Goal: Download file/media

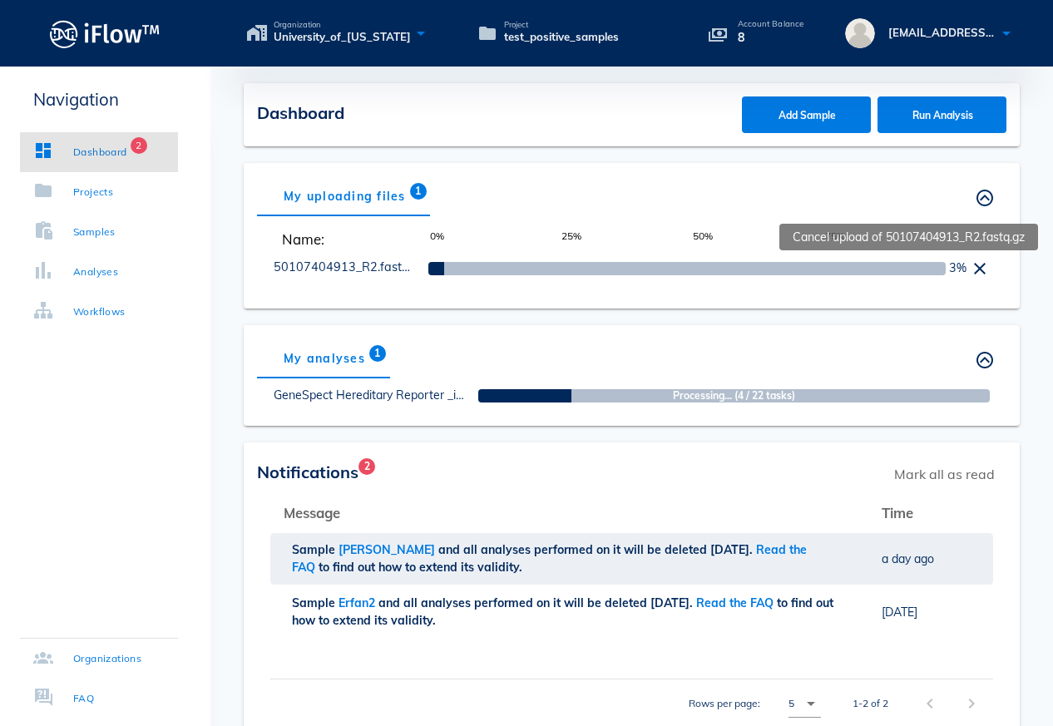
click at [983, 267] on icon at bounding box center [980, 269] width 20 height 20
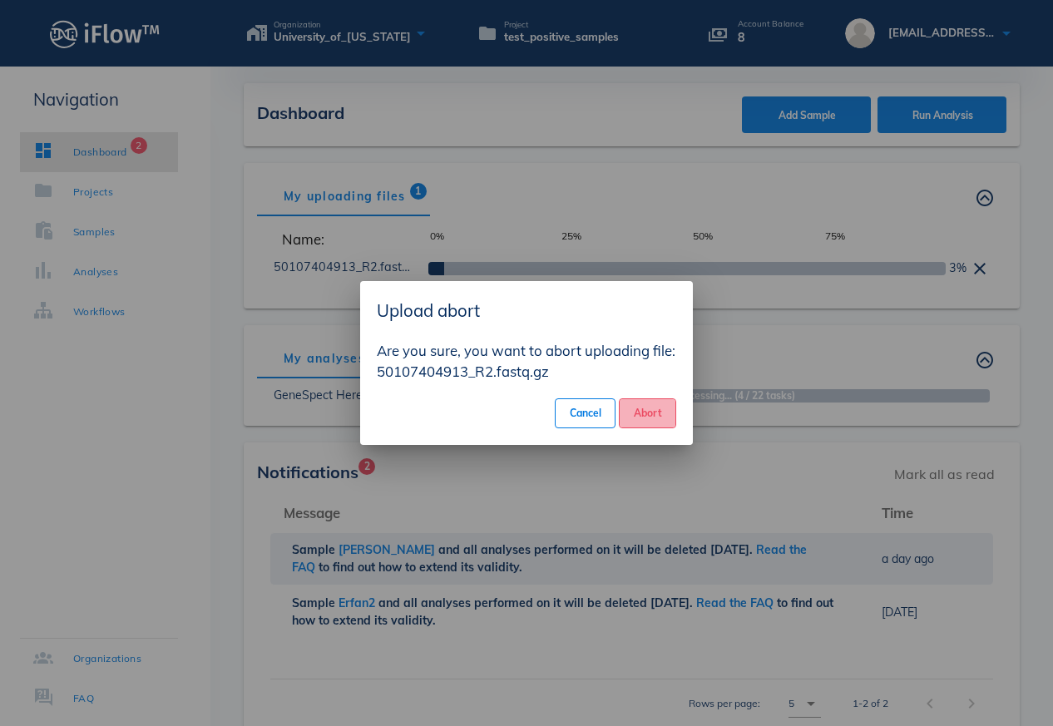
click at [645, 414] on span "Abort" at bounding box center [647, 413] width 29 height 12
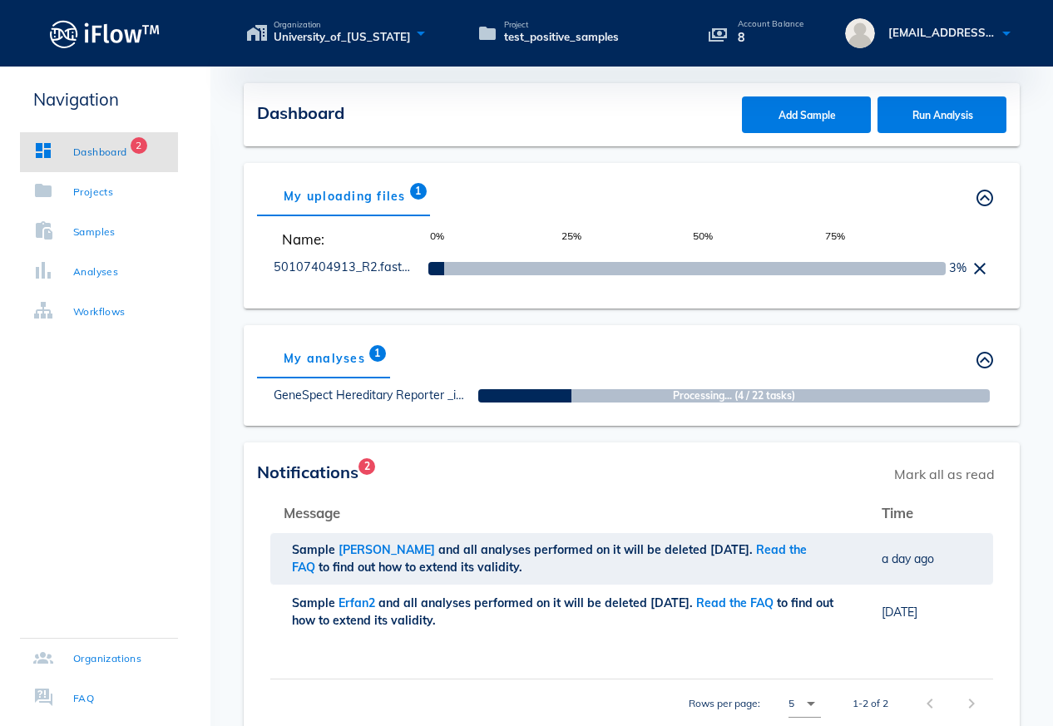
click at [860, 359] on div "My analyses 1 Others' analyses" at bounding box center [632, 359] width 750 height 40
click at [981, 271] on icon at bounding box center [980, 269] width 20 height 20
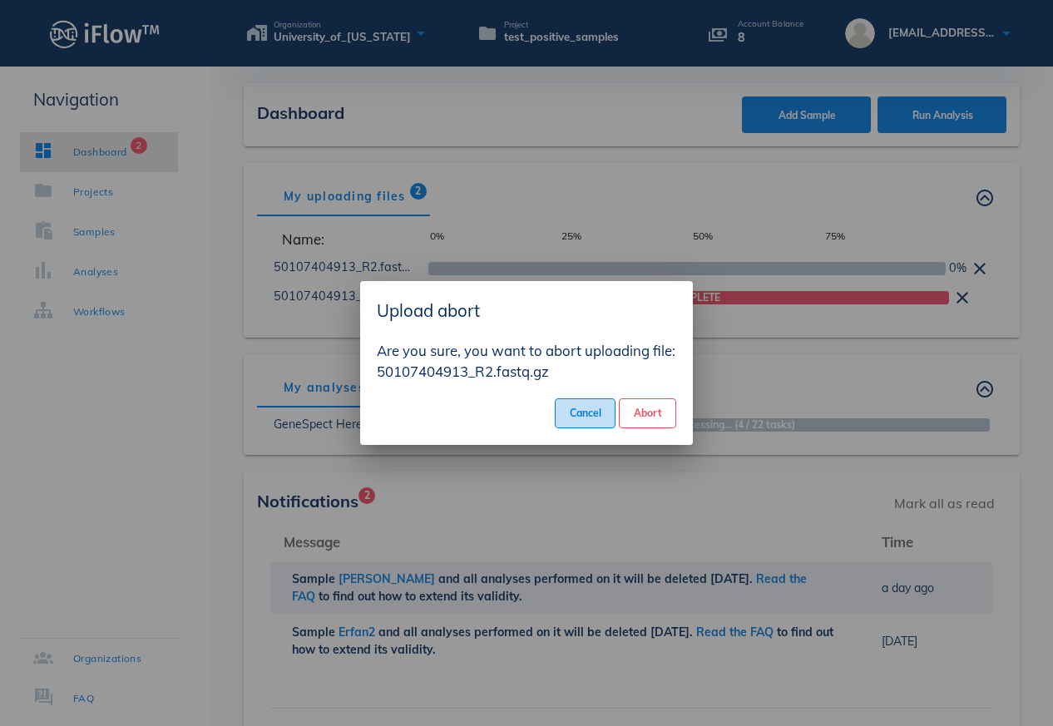
click at [591, 415] on span "Cancel" at bounding box center [585, 413] width 32 height 12
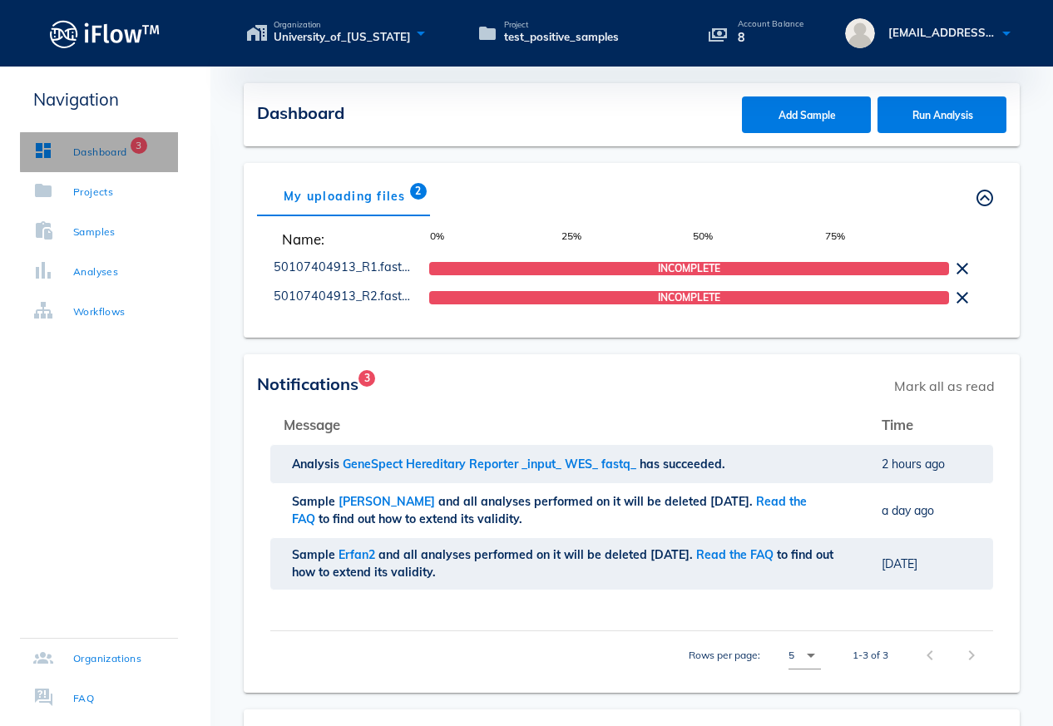
click at [84, 156] on div "Dashboard" at bounding box center [100, 152] width 54 height 17
click at [445, 404] on th "Message" at bounding box center [569, 424] width 598 height 40
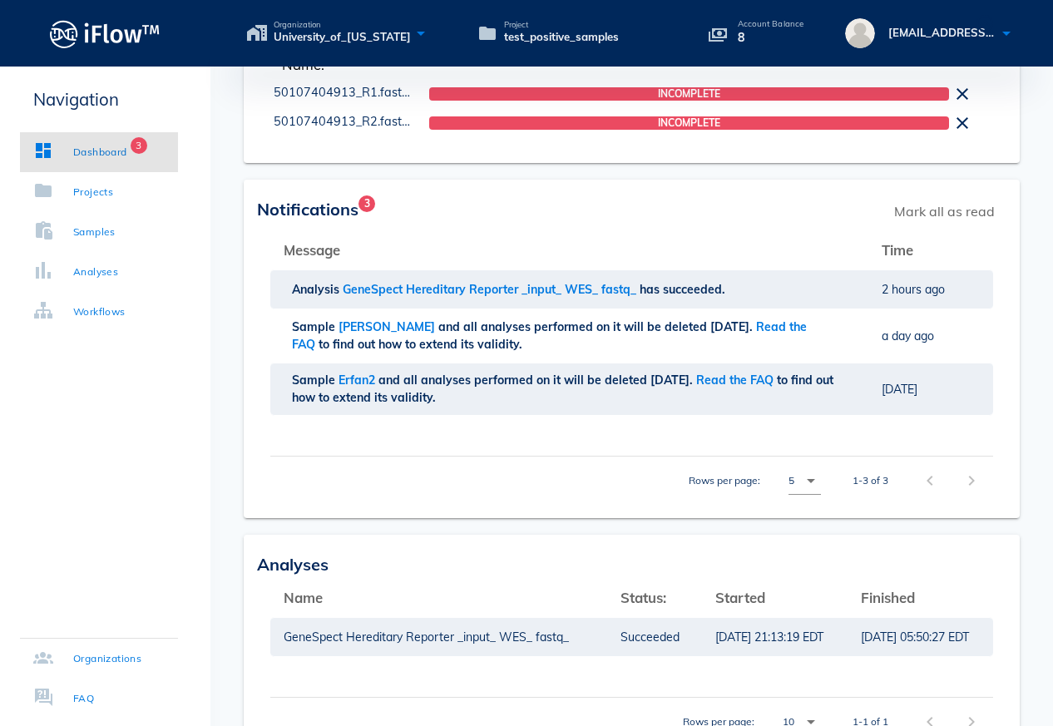
scroll to position [211, 0]
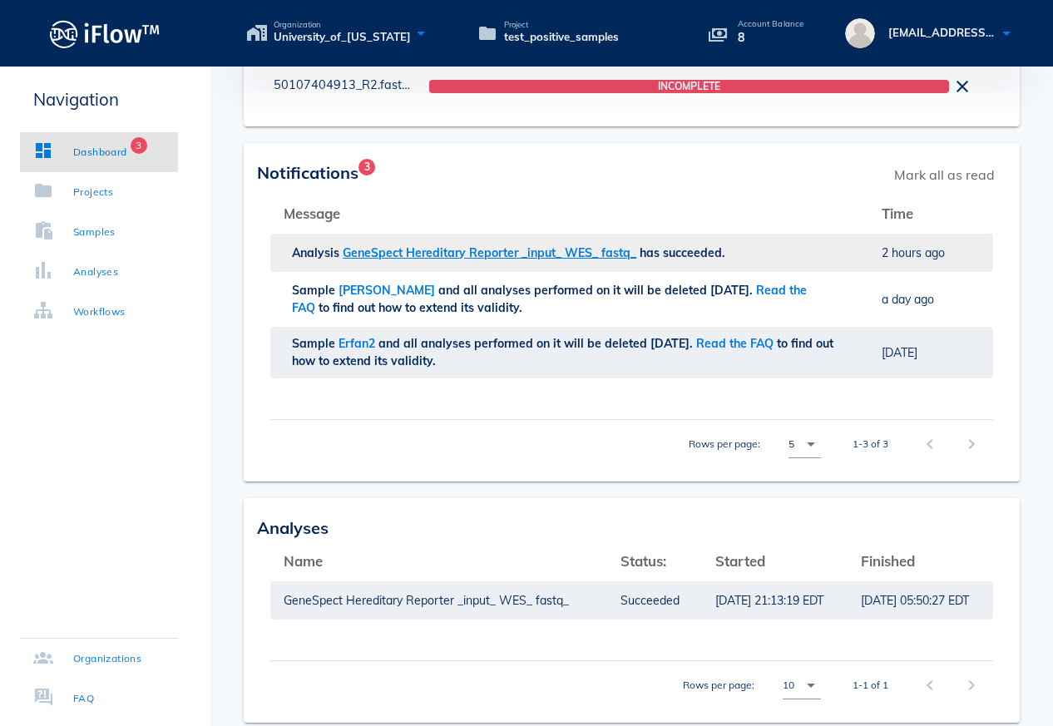
click at [483, 255] on span "GeneSpect Hereditary Reporter _input_ WES_ fastq_" at bounding box center [491, 252] width 297 height 15
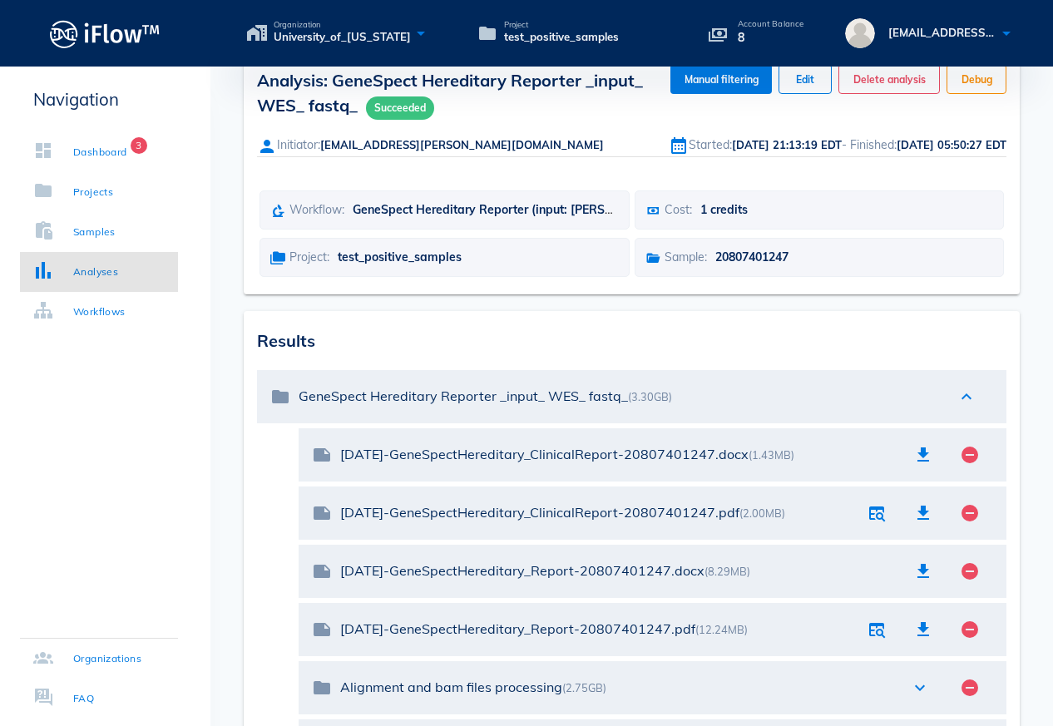
scroll to position [31, 0]
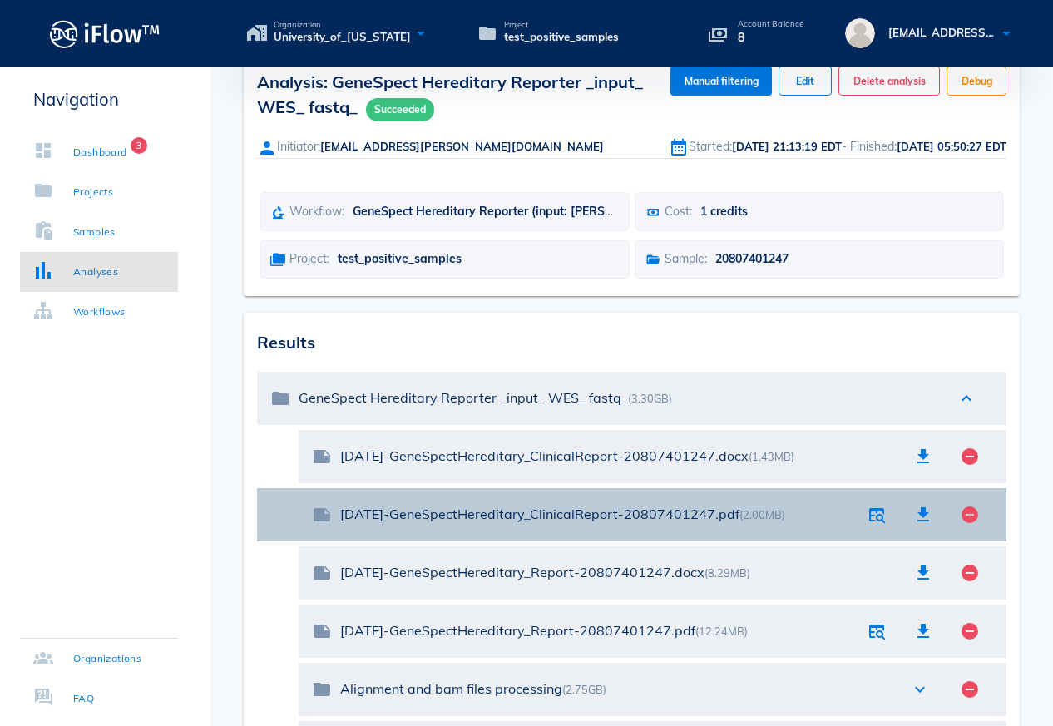
click at [510, 517] on div "[DATE]-GeneSpectHereditary_ClinicalReport-20807401247.pdf (2.00MB)" at bounding box center [596, 515] width 513 height 16
click at [929, 516] on icon "button" at bounding box center [924, 515] width 20 height 20
